Goal: Information Seeking & Learning: Learn about a topic

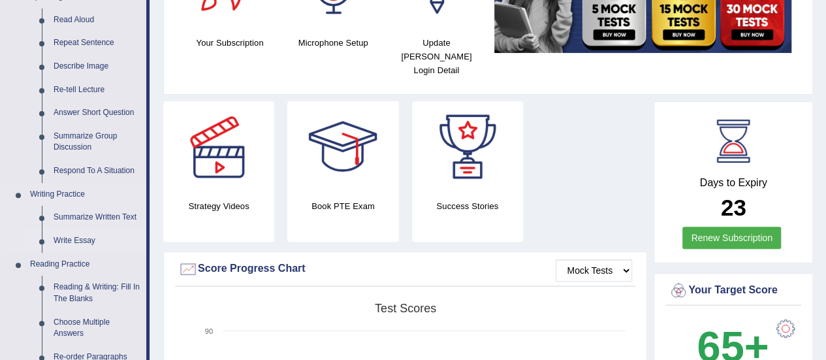
scroll to position [196, 0]
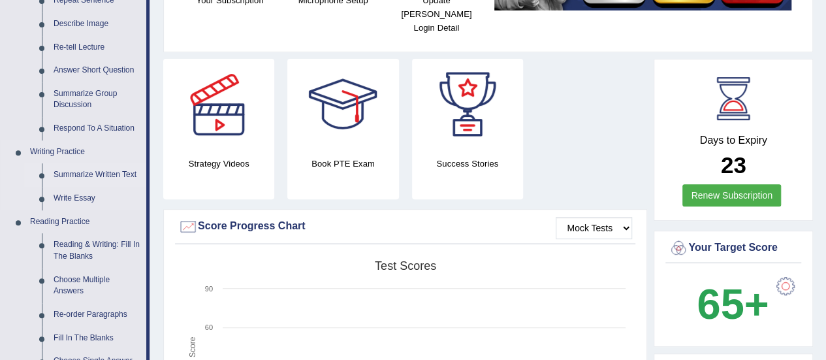
click at [70, 181] on link "Summarize Written Text" at bounding box center [97, 174] width 99 height 23
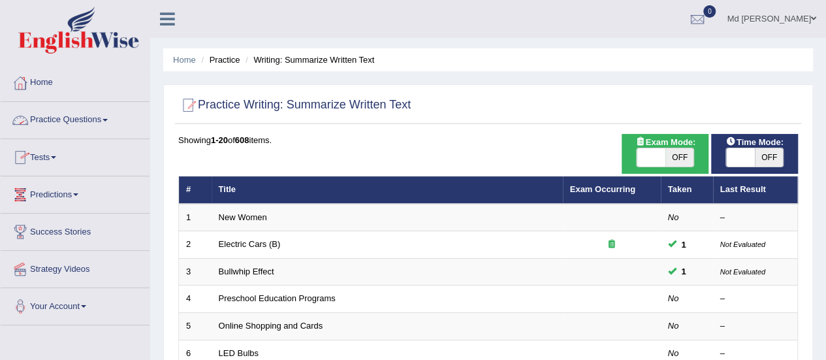
click at [72, 125] on link "Practice Questions" at bounding box center [75, 118] width 149 height 33
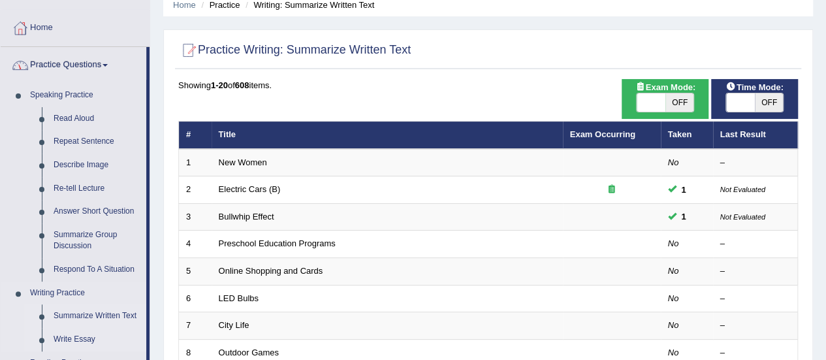
scroll to position [131, 0]
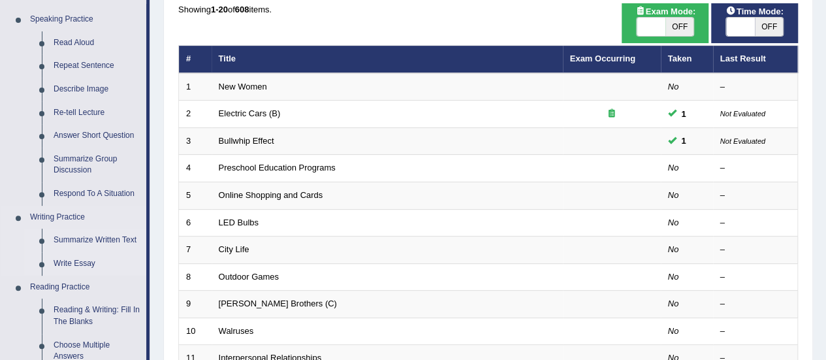
click at [84, 264] on link "Write Essay" at bounding box center [97, 263] width 99 height 23
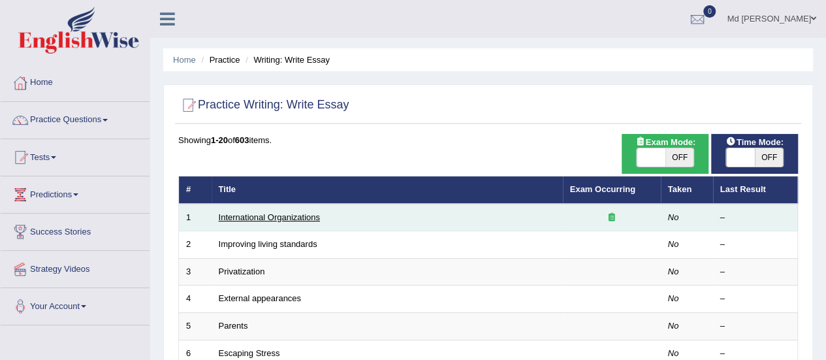
click at [286, 217] on link "International Organizations" at bounding box center [269, 217] width 101 height 10
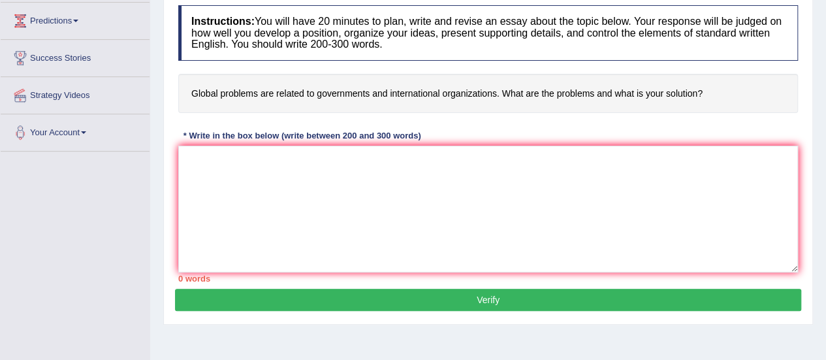
scroll to position [196, 0]
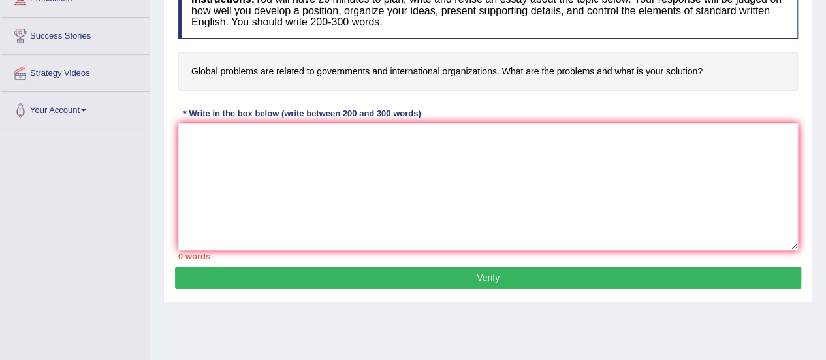
drag, startPoint x: 197, startPoint y: 70, endPoint x: 657, endPoint y: 66, distance: 459.5
click at [614, 66] on h4 "Global problems are related to governments and international organizations. Wha…" at bounding box center [487, 72] width 619 height 40
drag, startPoint x: 702, startPoint y: 68, endPoint x: 245, endPoint y: 63, distance: 456.9
click at [257, 70] on h4 "Global problems are related to governments and international organizations. Wha…" at bounding box center [487, 72] width 619 height 40
drag, startPoint x: 196, startPoint y: 69, endPoint x: 287, endPoint y: 85, distance: 92.1
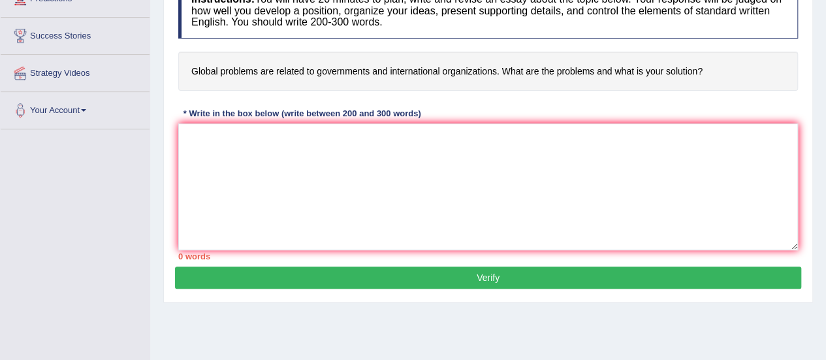
click at [287, 85] on h4 "Global problems are related to governments and international organizations. Wha…" at bounding box center [487, 72] width 619 height 40
drag, startPoint x: 271, startPoint y: 122, endPoint x: 287, endPoint y: 108, distance: 21.3
click at [271, 119] on div "Instructions: You will have 20 minutes to plan, write and revise an essay about…" at bounding box center [488, 122] width 626 height 290
drag, startPoint x: 666, startPoint y: 76, endPoint x: 687, endPoint y: 78, distance: 20.9
click at [676, 76] on h4 "Global problems are related to governments and international organizations. Wha…" at bounding box center [487, 72] width 619 height 40
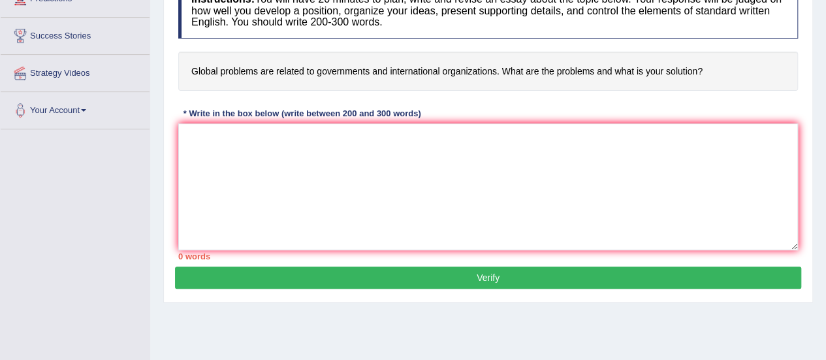
drag, startPoint x: 704, startPoint y: 70, endPoint x: 231, endPoint y: 68, distance: 472.6
click at [232, 72] on h4 "Global problems are related to governments and international organizations. Wha…" at bounding box center [487, 72] width 619 height 40
click at [191, 71] on h4 "Global problems are related to governments and international organizations. Wha…" at bounding box center [487, 72] width 619 height 40
drag, startPoint x: 191, startPoint y: 69, endPoint x: 292, endPoint y: 69, distance: 101.2
click at [292, 69] on h4 "Global problems are related to governments and international organizations. Wha…" at bounding box center [487, 72] width 619 height 40
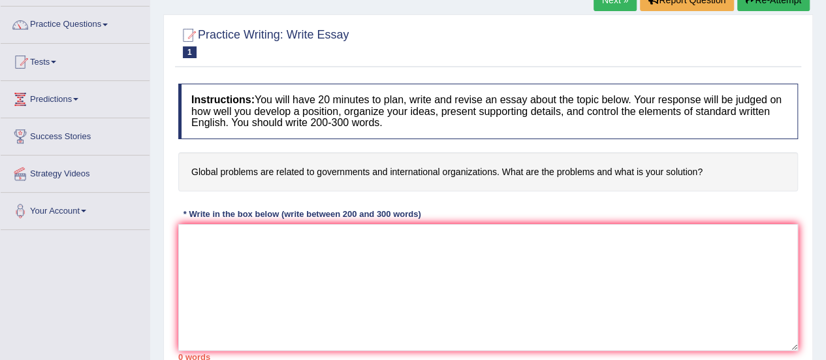
scroll to position [65, 0]
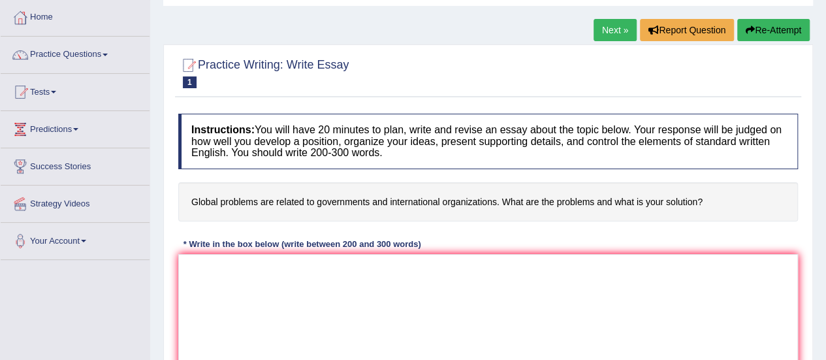
drag, startPoint x: 351, startPoint y: 87, endPoint x: 232, endPoint y: 87, distance: 118.8
click at [232, 87] on h2 "Practice Writing: Write Essay 1 International Organizations" at bounding box center [263, 71] width 170 height 33
drag, startPoint x: 189, startPoint y: 201, endPoint x: 683, endPoint y: 195, distance: 494.1
click at [683, 195] on h4 "Global problems are related to governments and international organizations. Wha…" at bounding box center [487, 202] width 619 height 40
